Goal: Complete application form: Complete application form

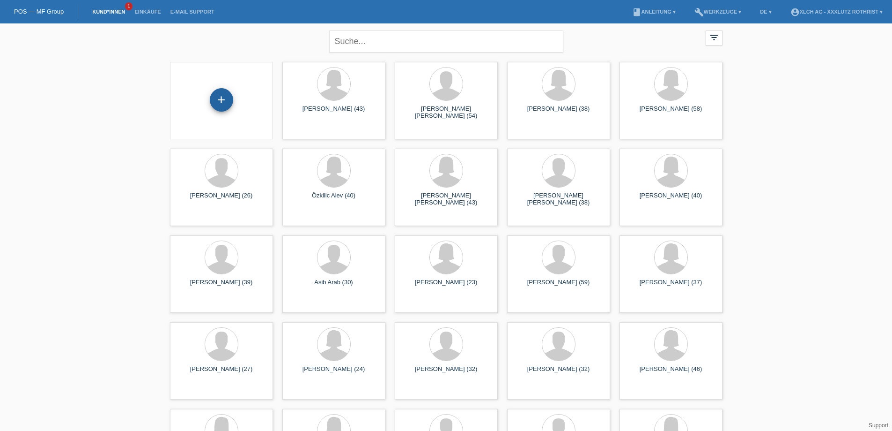
click at [217, 105] on div "+" at bounding box center [221, 99] width 23 height 23
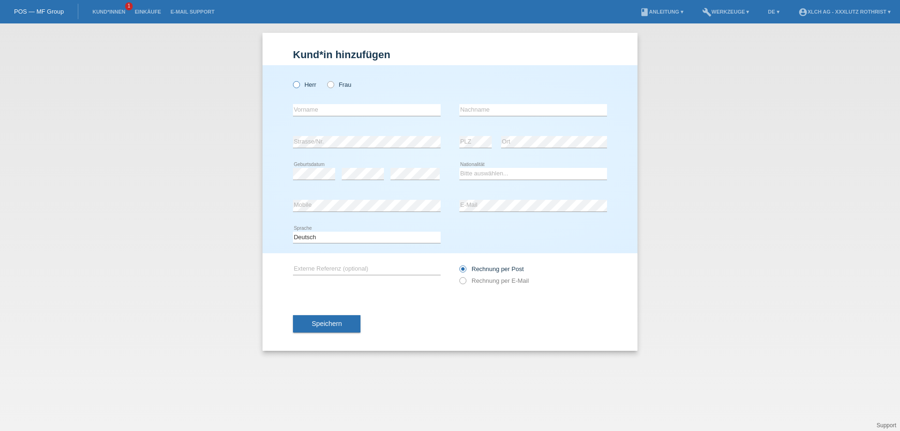
click at [291, 80] on icon at bounding box center [291, 80] width 0 height 0
click at [299, 85] on input "Herr" at bounding box center [296, 84] width 6 height 6
radio input "true"
click at [313, 106] on input "text" at bounding box center [367, 110] width 148 height 12
type input "Lulzim"
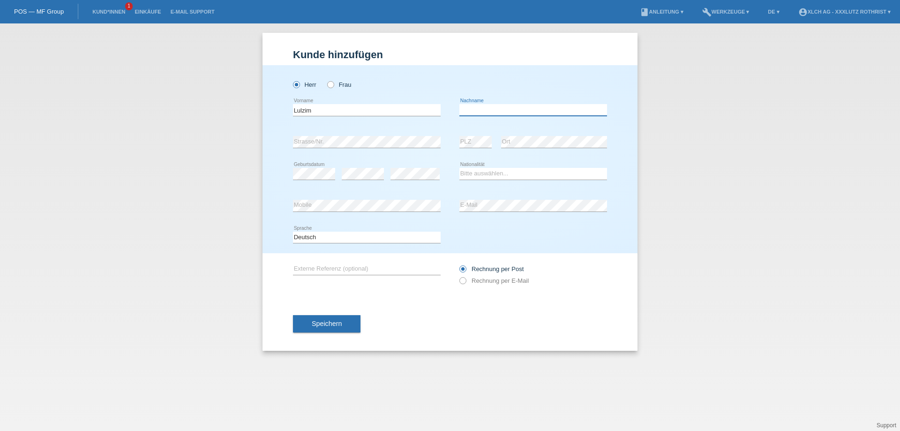
click at [488, 109] on input "text" at bounding box center [533, 110] width 148 height 12
type input "Kameri"
click at [469, 173] on select "Bitte auswählen... [GEOGRAPHIC_DATA] [GEOGRAPHIC_DATA] [GEOGRAPHIC_DATA] [GEOGR…" at bounding box center [533, 173] width 148 height 11
select select "XK"
click at [459, 168] on select "Bitte auswählen... [GEOGRAPHIC_DATA] [GEOGRAPHIC_DATA] [GEOGRAPHIC_DATA] [GEOGR…" at bounding box center [533, 173] width 148 height 11
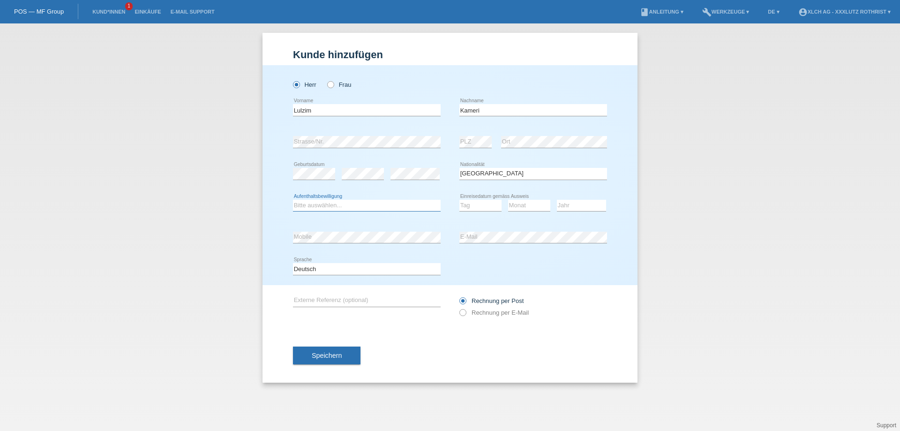
click at [378, 207] on select "Bitte auswählen... C B B - Flüchtlingsstatus Andere" at bounding box center [367, 205] width 148 height 11
select select "C"
click at [293, 200] on select "Bitte auswählen... C B B - Flüchtlingsstatus Andere" at bounding box center [367, 205] width 148 height 11
click at [484, 202] on select "Tag 01 02 03 04 05 06 07 08 09 10 11" at bounding box center [480, 205] width 42 height 11
select select "04"
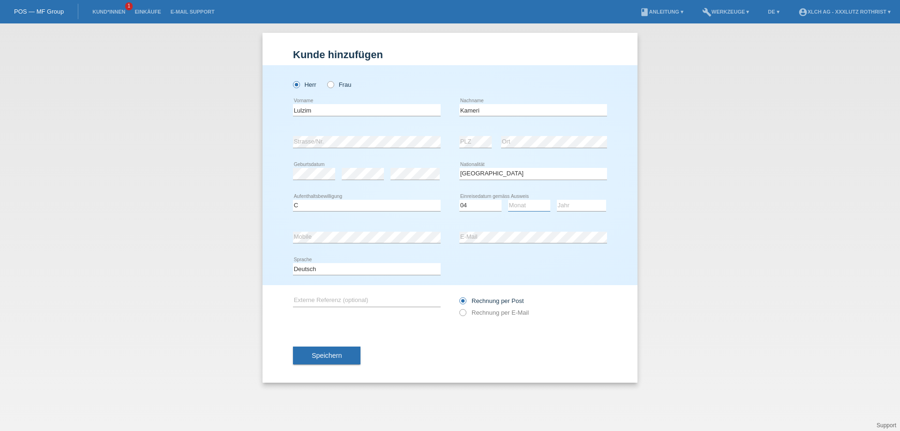
click at [530, 206] on select "Monat 01 02 03 04 05 06 07 08 09 10 11" at bounding box center [529, 205] width 42 height 11
select select "07"
click at [561, 207] on select "Jahr 2025 2024 2023 2022 2021 2020 2019 2018 2017 2016 2015 2014 2013 2012 2011…" at bounding box center [581, 205] width 49 height 11
select select "1999"
drag, startPoint x: 511, startPoint y: 312, endPoint x: 404, endPoint y: 311, distance: 106.4
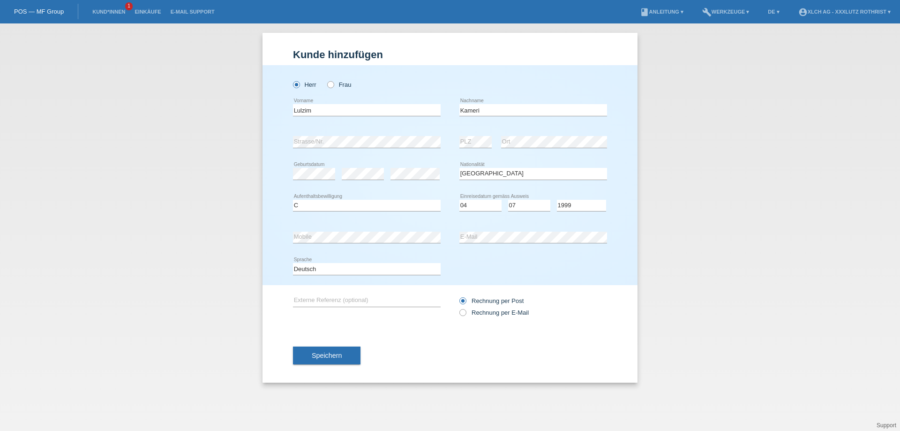
click at [510, 312] on label "Rechnung per E-Mail" at bounding box center [493, 312] width 69 height 7
click at [465, 312] on input "Rechnung per E-Mail" at bounding box center [462, 315] width 6 height 12
radio input "true"
click at [337, 353] on span "Speichern" at bounding box center [327, 354] width 30 height 7
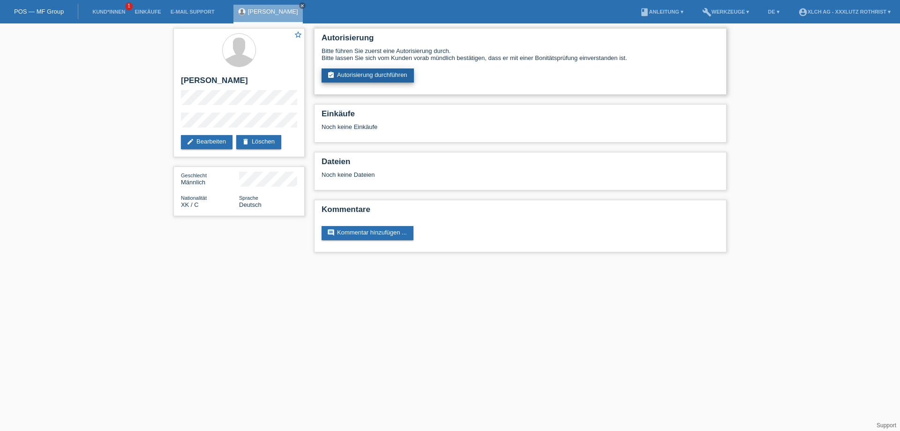
click at [373, 75] on link "assignment_turned_in Autorisierung durchführen" at bounding box center [367, 75] width 92 height 14
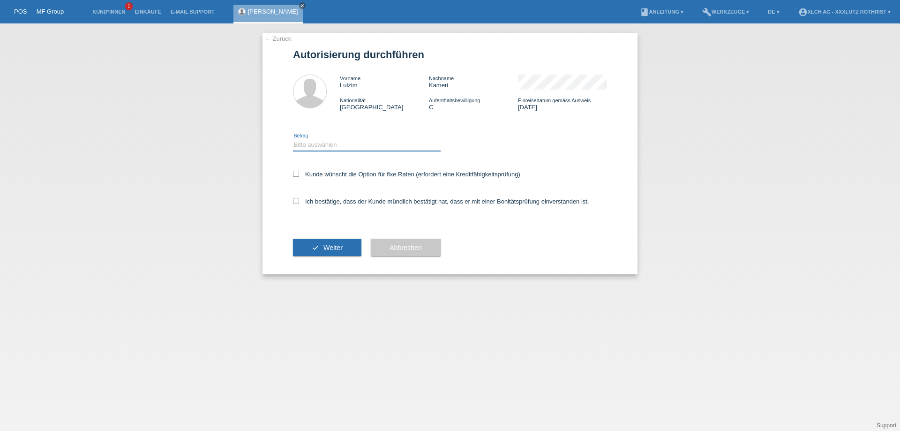
click at [338, 145] on select "Bitte auswählen CHF 1.00 - CHF 499.00 CHF 500.00 - CHF 1'999.00 CHF 2'000.00 - …" at bounding box center [367, 144] width 148 height 11
select select "3"
click at [293, 141] on select "Bitte auswählen CHF 1.00 - CHF 499.00 CHF 500.00 - CHF 1'999.00 CHF 2'000.00 - …" at bounding box center [367, 144] width 148 height 11
click at [364, 202] on label "Ich bestätige, dass der Kunde mündlich bestätigt hat, dass er mit einer Bonität…" at bounding box center [441, 201] width 296 height 7
click at [299, 202] on input "Ich bestätige, dass der Kunde mündlich bestätigt hat, dass er mit einer Bonität…" at bounding box center [296, 201] width 6 height 6
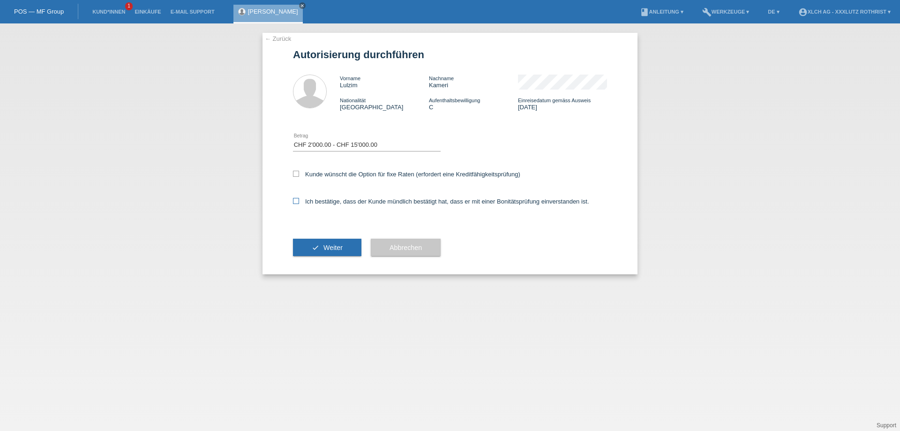
checkbox input "true"
click at [365, 175] on label "Kunde wünscht die Option für fixe Raten (erfordert eine Kreditfähigkeitsprüfung)" at bounding box center [406, 174] width 227 height 7
click at [299, 175] on input "Kunde wünscht die Option für fixe Raten (erfordert eine Kreditfähigkeitsprüfung)" at bounding box center [296, 174] width 6 height 6
checkbox input "true"
click at [328, 250] on span "Weiter" at bounding box center [332, 247] width 19 height 7
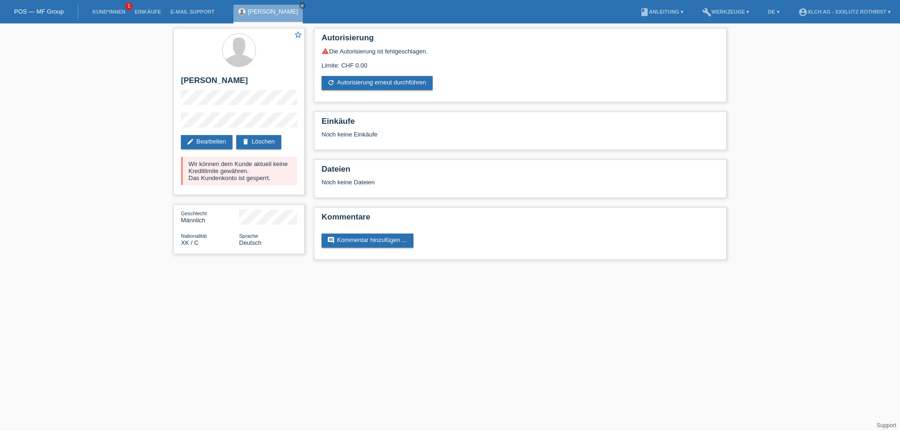
click at [157, 148] on div "star_border Lulzim Kameri edit Bearbeiten delete Löschen Wir können dem Kunde a…" at bounding box center [450, 145] width 900 height 245
click at [114, 9] on link "Kund*innen" at bounding box center [109, 12] width 42 height 6
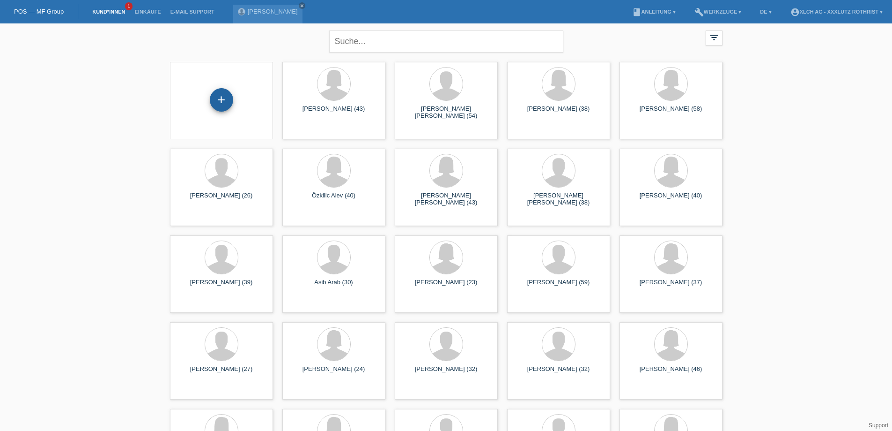
click at [227, 93] on div "+" at bounding box center [221, 99] width 23 height 23
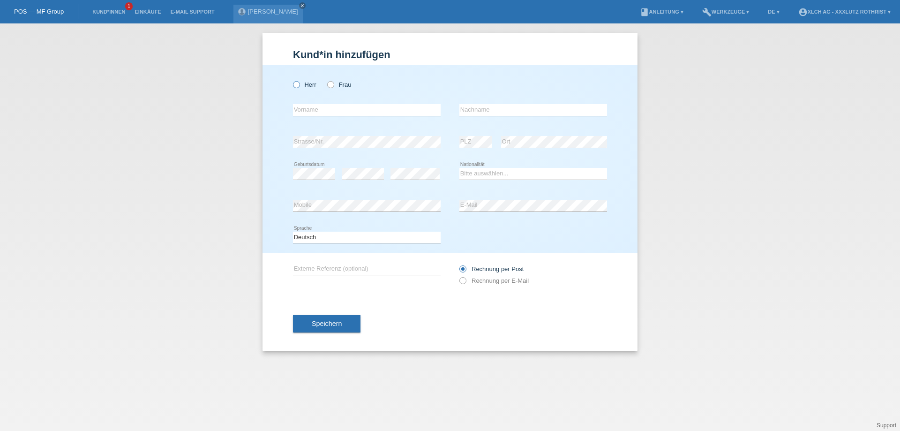
click at [291, 80] on icon at bounding box center [291, 80] width 0 height 0
click at [298, 83] on input "Herr" at bounding box center [296, 84] width 6 height 6
radio input "true"
click at [312, 107] on input "text" at bounding box center [367, 110] width 148 height 12
click at [476, 111] on input "text" at bounding box center [533, 110] width 148 height 12
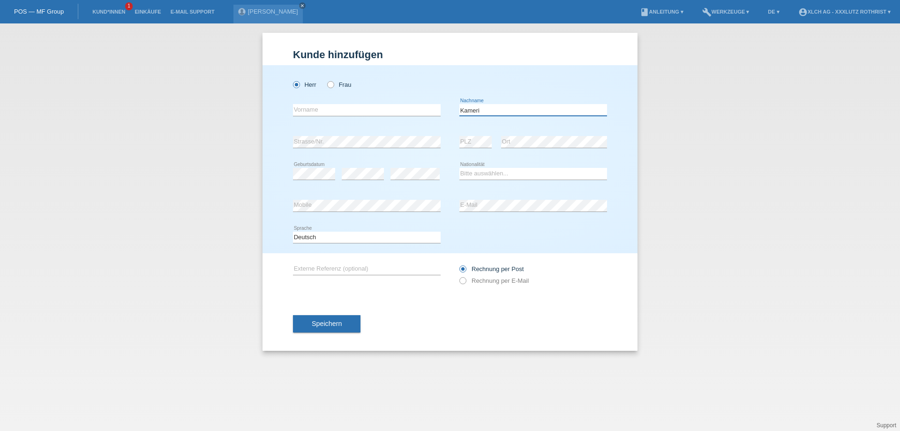
type input "Kameri"
click at [334, 106] on input "text" at bounding box center [367, 110] width 148 height 12
type input "Leutrim"
click at [506, 174] on select "Bitte auswählen... Schweiz Deutschland Liechtenstein Österreich ------------ Af…" at bounding box center [533, 173] width 148 height 11
select select "XK"
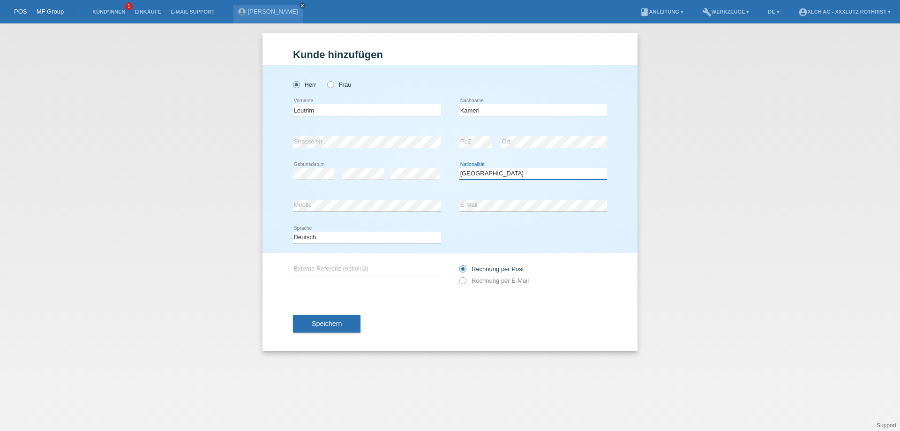
click at [459, 168] on select "Bitte auswählen... Schweiz Deutschland Liechtenstein Österreich ------------ Af…" at bounding box center [533, 173] width 148 height 11
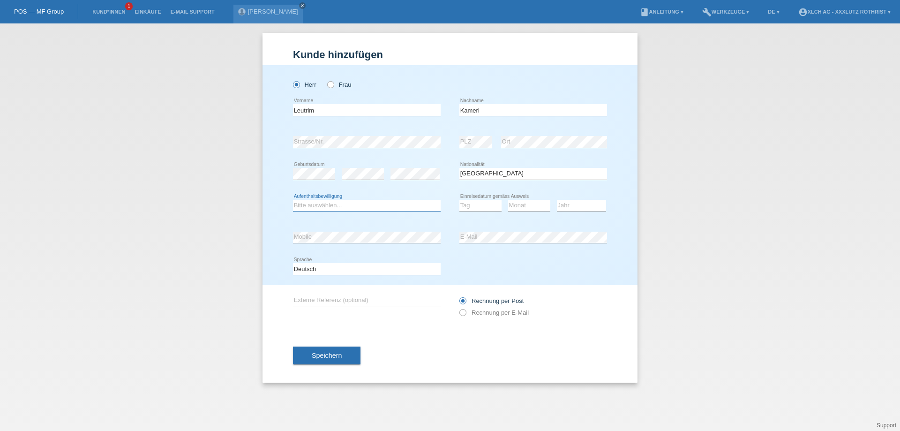
click at [373, 201] on select "Bitte auswählen... C B B - Flüchtlingsstatus Andere" at bounding box center [367, 205] width 148 height 11
select select "C"
click at [293, 200] on select "Bitte auswählen... C B B - Flüchtlingsstatus Andere" at bounding box center [367, 205] width 148 height 11
click at [479, 208] on select "Tag 01 02 03 04 05 06 07 08 09 10 11" at bounding box center [480, 205] width 42 height 11
select select "03"
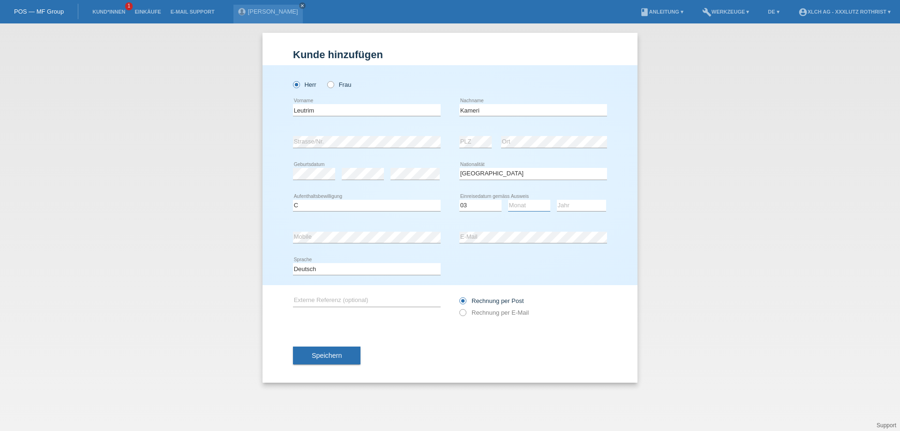
click at [538, 205] on select "Monat 01 02 03 04 05 06 07 08 09 10 11" at bounding box center [529, 205] width 42 height 11
select select "12"
click at [565, 205] on select "Jahr 2025 2024 2023 2022 2021 2020 2019 2018 2017 2016 2015 2014 2013 2012 2011…" at bounding box center [581, 205] width 49 height 11
select select "2004"
click at [486, 316] on label "Rechnung per E-Mail" at bounding box center [493, 312] width 69 height 7
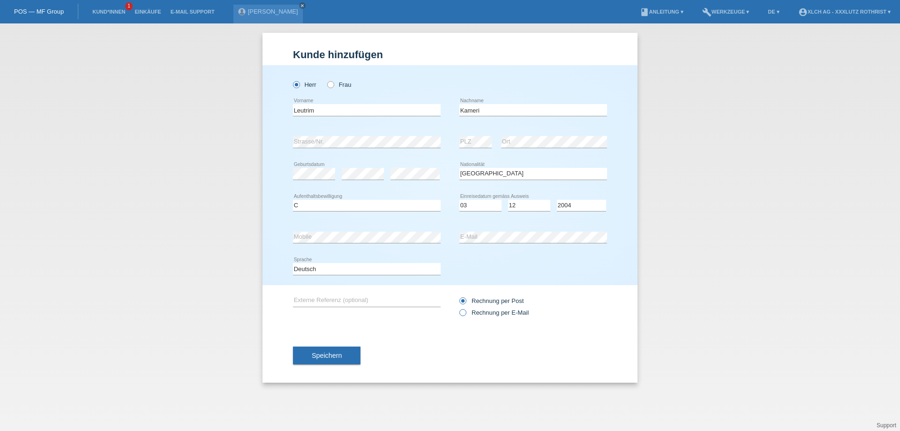
click at [465, 316] on input "Rechnung per E-Mail" at bounding box center [462, 315] width 6 height 12
radio input "true"
click at [308, 358] on button "Speichern" at bounding box center [326, 355] width 67 height 18
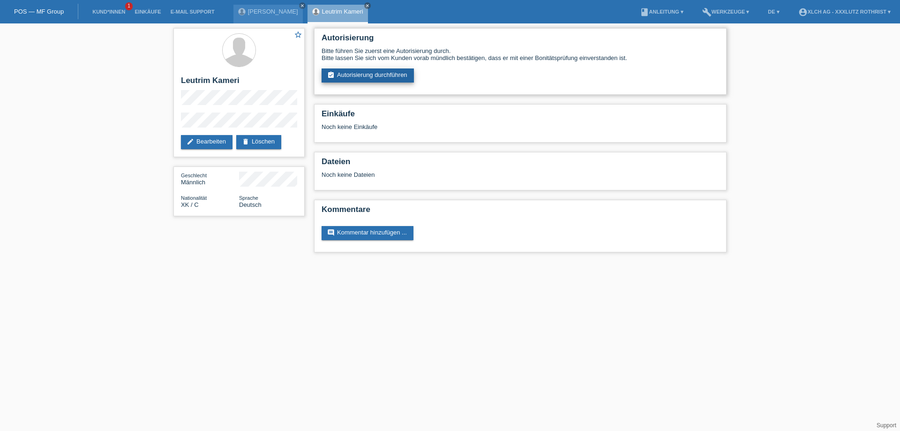
click at [394, 76] on link "assignment_turned_in Autorisierung durchführen" at bounding box center [367, 75] width 92 height 14
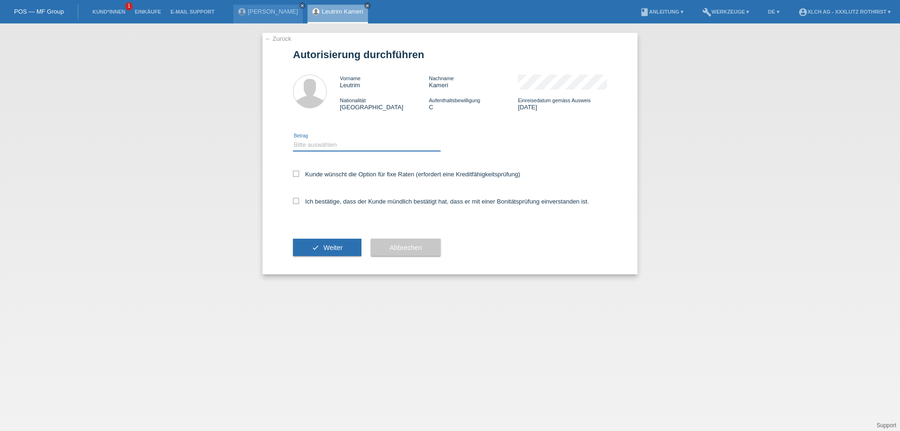
click at [344, 144] on select "Bitte auswählen CHF 1.00 - CHF 499.00 CHF 500.00 - CHF 1'999.00 CHF 2'000.00 - …" at bounding box center [367, 144] width 148 height 11
select select "3"
click at [293, 141] on select "Bitte auswählen CHF 1.00 - CHF 499.00 CHF 500.00 - CHF 1'999.00 CHF 2'000.00 - …" at bounding box center [367, 144] width 148 height 11
click at [336, 201] on label "Ich bestätige, dass der Kunde mündlich bestätigt hat, dass er mit einer Bonität…" at bounding box center [441, 201] width 296 height 7
click at [299, 201] on input "Ich bestätige, dass der Kunde mündlich bestätigt hat, dass er mit einer Bonität…" at bounding box center [296, 201] width 6 height 6
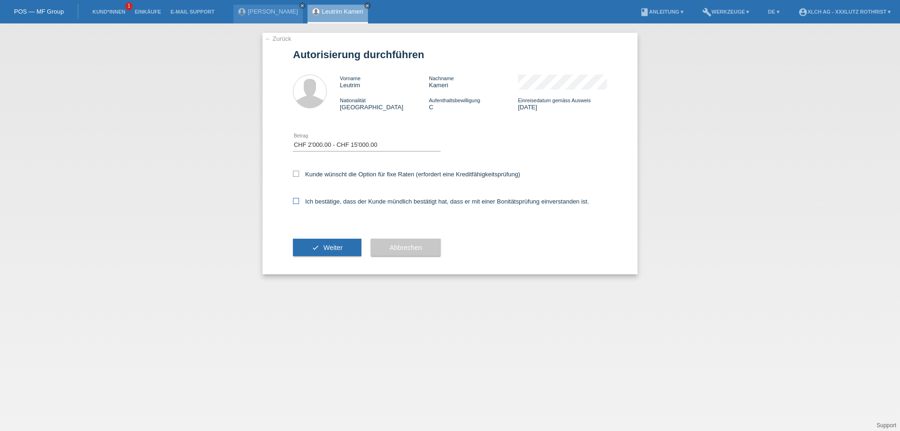
checkbox input "true"
click at [337, 174] on label "Kunde wünscht die Option für fixe Raten (erfordert eine Kreditfähigkeitsprüfung)" at bounding box center [406, 174] width 227 height 7
click at [299, 174] on input "Kunde wünscht die Option für fixe Raten (erfordert eine Kreditfähigkeitsprüfung)" at bounding box center [296, 174] width 6 height 6
checkbox input "true"
click at [323, 249] on button "check Weiter" at bounding box center [327, 247] width 68 height 18
